Goal: Transaction & Acquisition: Book appointment/travel/reservation

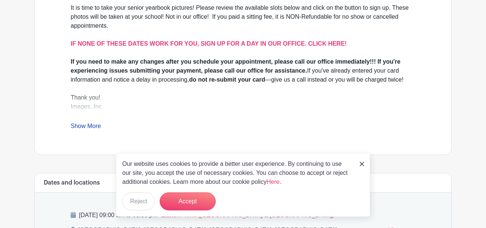
scroll to position [248, 0]
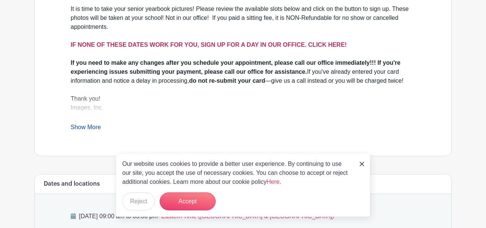
click at [240, 42] on strong "IF NONE OF THESE DATES WORK FOR YOU, SIGN UP FOR A DAY IN OUR OFFICE. CLICK HER…" at bounding box center [209, 45] width 276 height 6
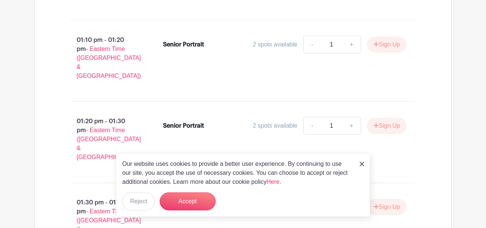
scroll to position [2697, 0]
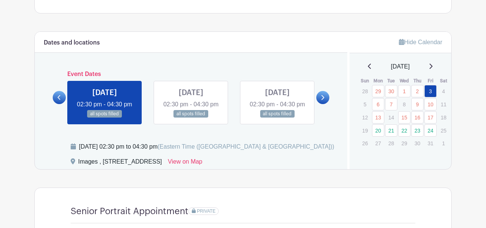
scroll to position [376, 0]
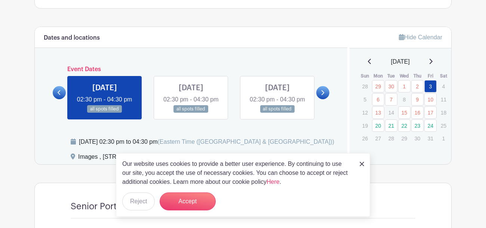
click at [403, 99] on p "8" at bounding box center [404, 100] width 12 height 12
click at [381, 120] on link "20" at bounding box center [378, 125] width 12 height 12
click at [381, 123] on link "20" at bounding box center [378, 125] width 12 height 12
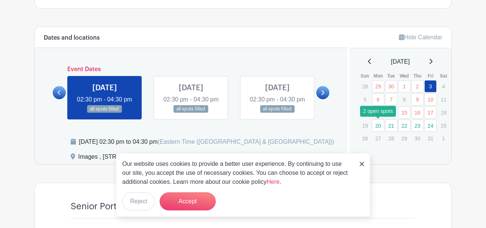
click at [381, 123] on link "20" at bounding box center [378, 125] width 12 height 12
click at [361, 162] on img at bounding box center [362, 164] width 4 height 4
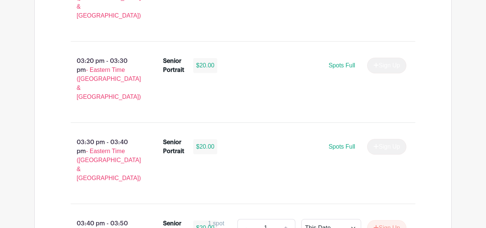
scroll to position [951, 0]
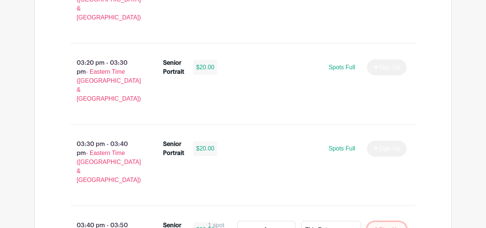
click at [376, 226] on icon "submit" at bounding box center [376, 229] width 5 height 6
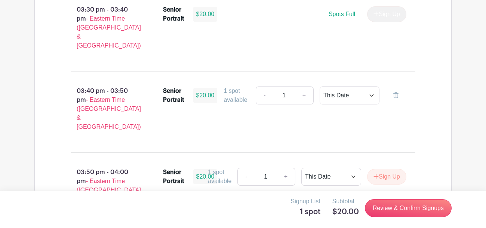
scroll to position [1087, 0]
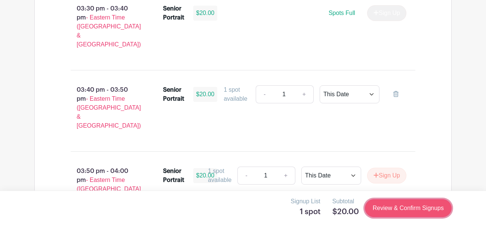
click at [380, 214] on link "Review & Confirm Signups" at bounding box center [408, 208] width 87 height 18
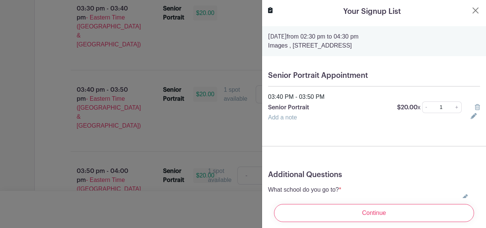
scroll to position [35, 0]
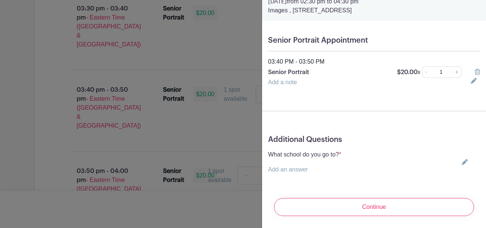
click at [295, 168] on link "Add an answer" at bounding box center [288, 169] width 40 height 6
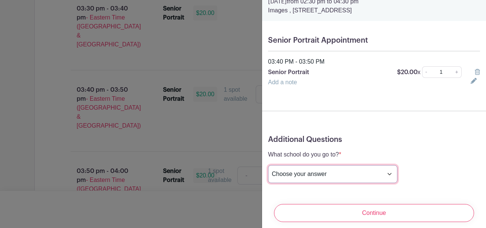
click at [297, 175] on select "Choose your answer [GEOGRAPHIC_DATA] High [PERSON_NAME] High [PERSON_NAME] High…" at bounding box center [332, 174] width 129 height 18
select select "3942"
click at [268, 165] on select "Choose your answer [GEOGRAPHIC_DATA] High [PERSON_NAME] High [PERSON_NAME] High…" at bounding box center [332, 174] width 129 height 18
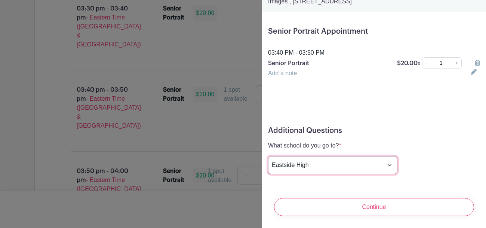
scroll to position [0, 0]
